Goal: Task Accomplishment & Management: Manage account settings

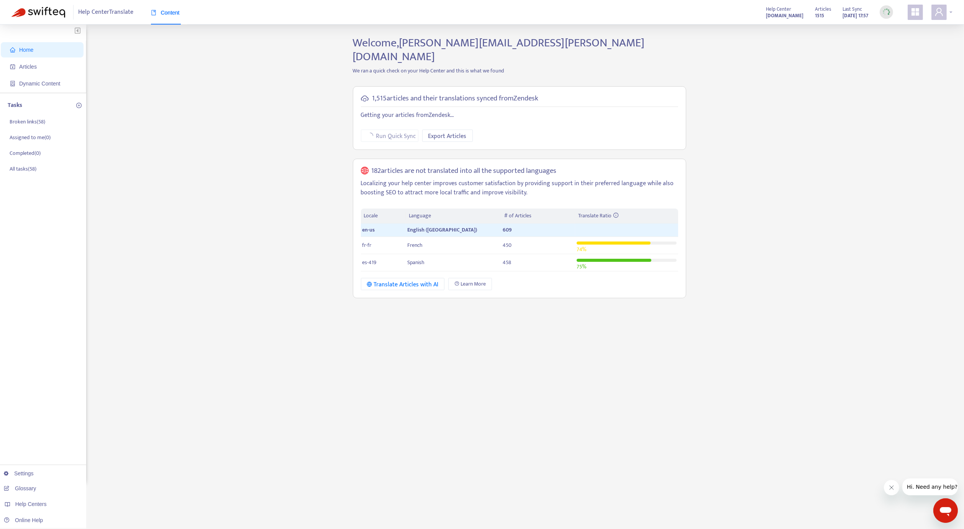
click at [942, 15] on icon "user" at bounding box center [939, 12] width 8 height 8
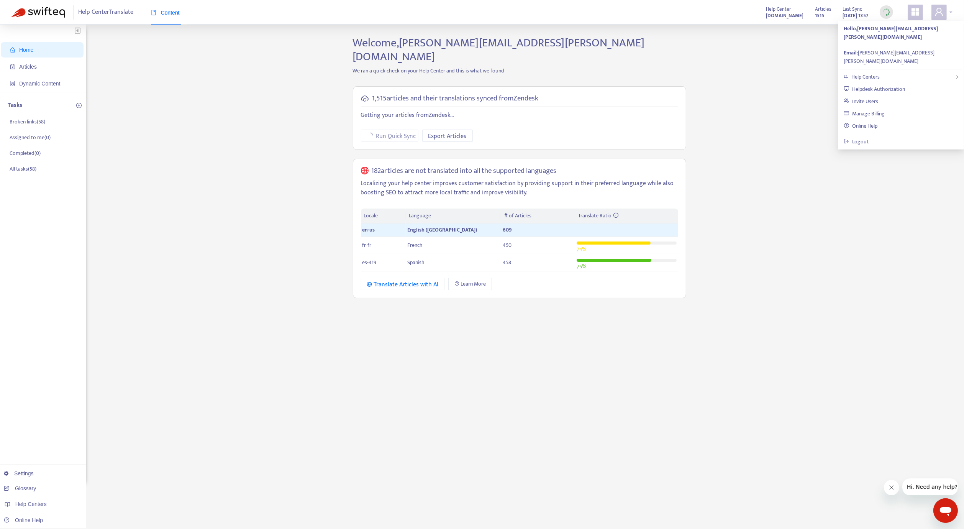
click at [942, 15] on icon "user" at bounding box center [939, 12] width 8 height 8
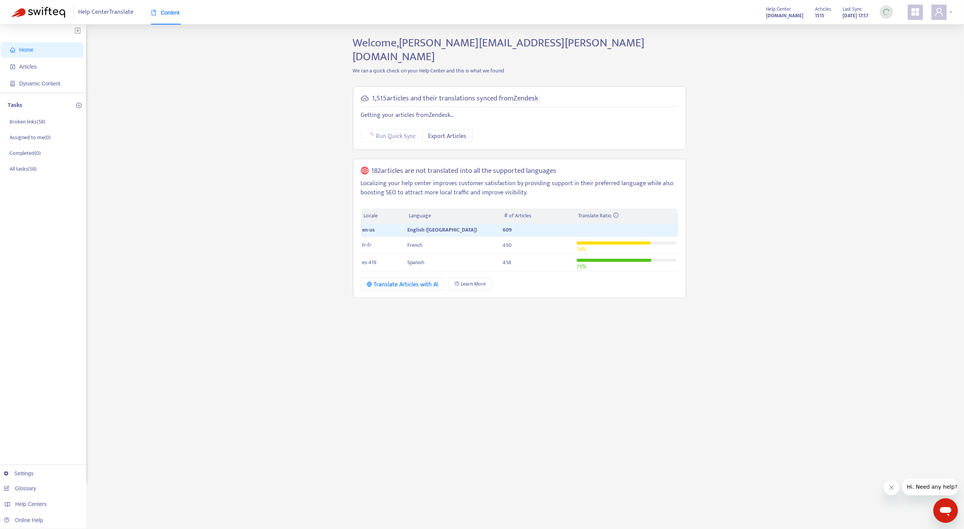
click at [942, 15] on icon "user" at bounding box center [939, 12] width 8 height 8
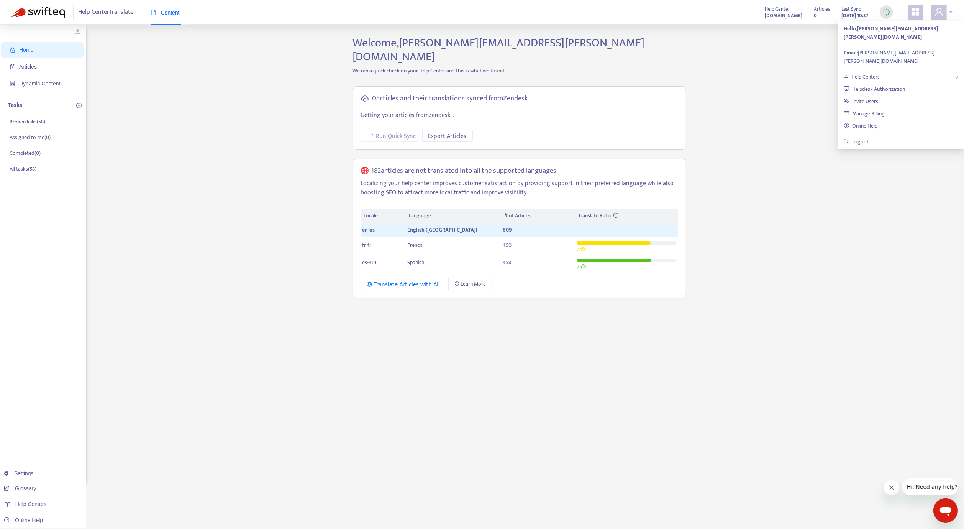
click at [942, 15] on icon "user" at bounding box center [939, 12] width 8 height 8
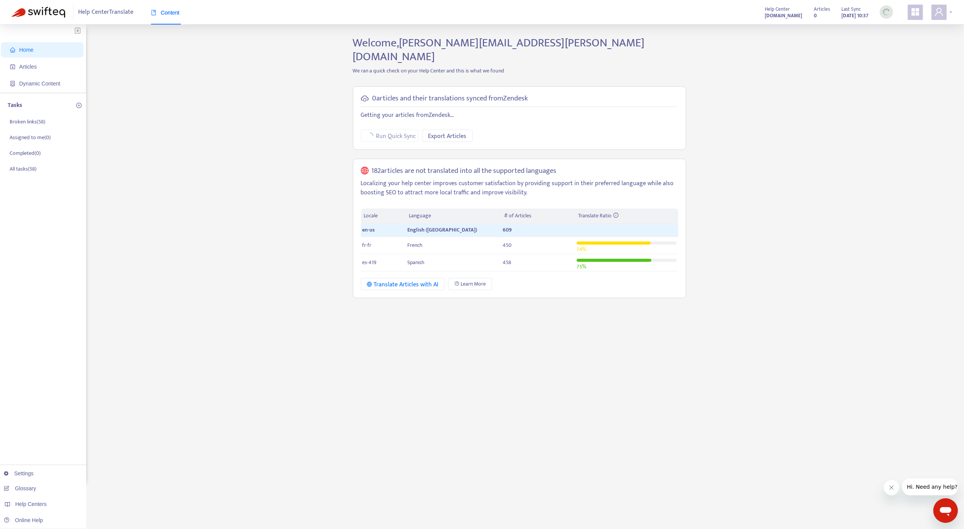
click at [937, 13] on icon "user" at bounding box center [939, 12] width 8 height 8
click at [885, 109] on link "Manage Billing" at bounding box center [864, 113] width 41 height 9
click at [942, 15] on icon "user" at bounding box center [939, 12] width 8 height 8
click at [878, 97] on link "Invite Users" at bounding box center [861, 101] width 34 height 9
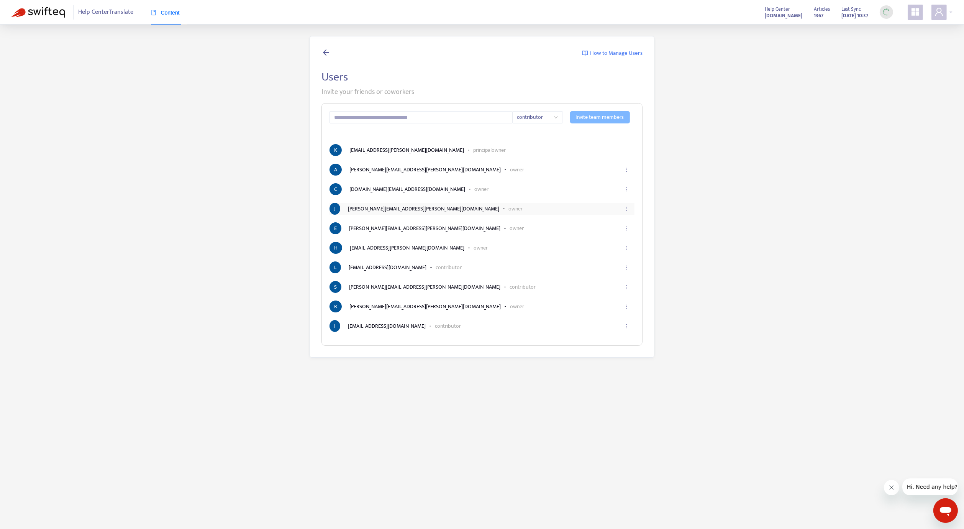
click at [626, 210] on icon "ellipsis" at bounding box center [626, 208] width 5 height 5
click at [623, 224] on span "Edit" at bounding box center [617, 227] width 18 height 8
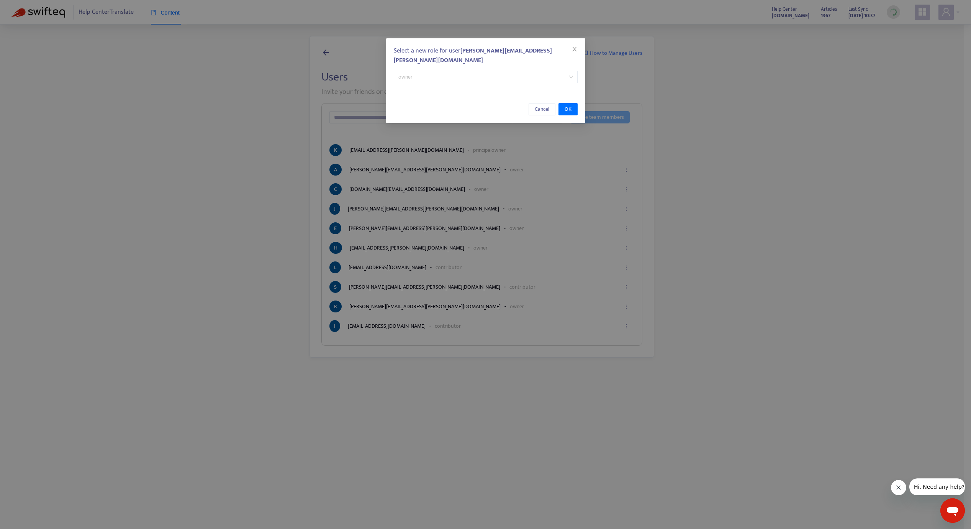
click at [444, 71] on span "owner" at bounding box center [485, 76] width 175 height 11
click at [560, 52] on div "Select a new role for user joe.rapuano@cloudkitchens.com owner" at bounding box center [485, 64] width 199 height 52
click at [536, 71] on span "owner" at bounding box center [485, 76] width 175 height 11
click at [574, 48] on icon "close" at bounding box center [574, 49] width 4 height 5
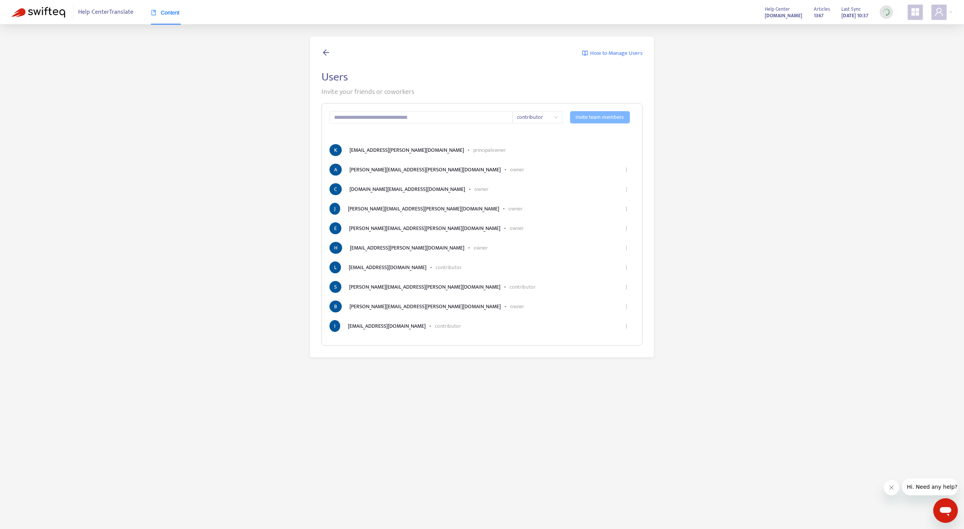
click at [695, 162] on div "How to Manage Users Users Invite your friends or coworkers contributor Invite t…" at bounding box center [481, 196] width 941 height 321
click at [687, 221] on div "How to Manage Users Users Invite your friends or coworkers contributor Invite t…" at bounding box center [481, 196] width 941 height 321
click at [326, 51] on icon at bounding box center [325, 53] width 9 height 10
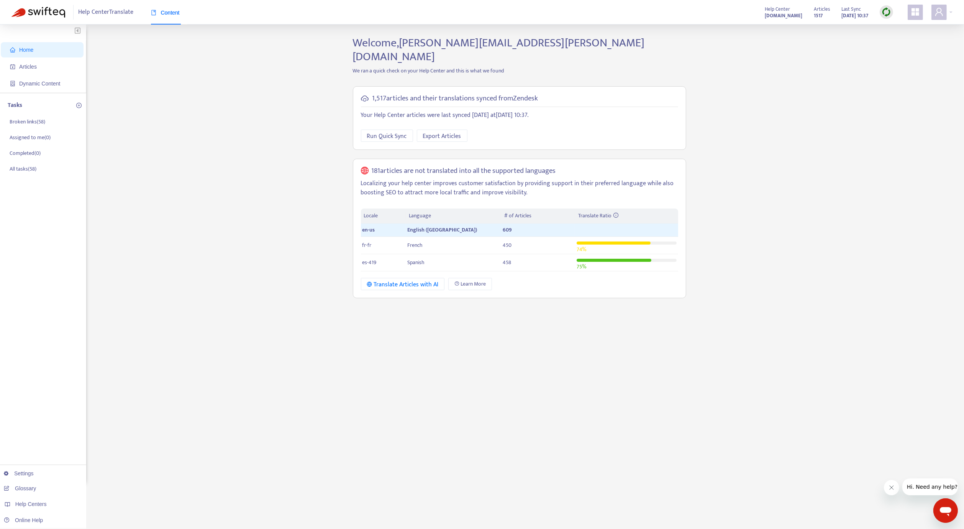
click at [242, 154] on div "Home Articles Dynamic Content Tasks Broken links ( 58 ) Assigned to me ( 0 ) Co…" at bounding box center [481, 260] width 941 height 448
